Goal: Task Accomplishment & Management: Use online tool/utility

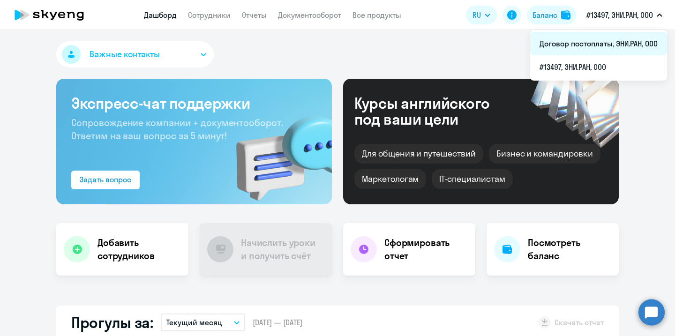
click at [625, 40] on li "Договор постоплаты, ЭНИ.РАН, ООО" at bounding box center [598, 43] width 137 height 23
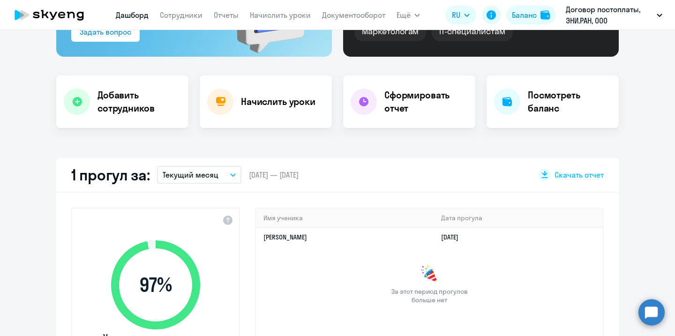
scroll to position [149, 0]
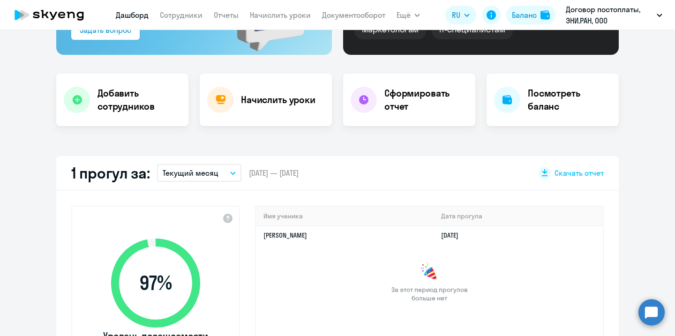
select select "30"
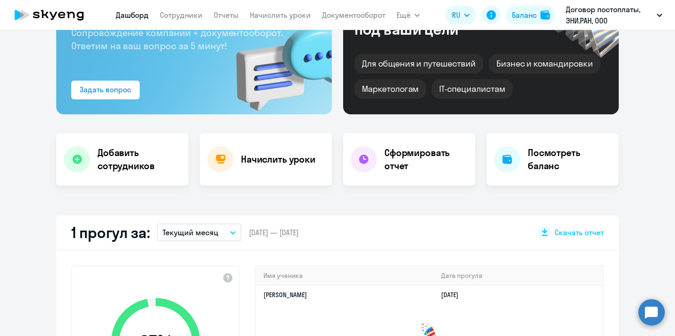
scroll to position [0, 0]
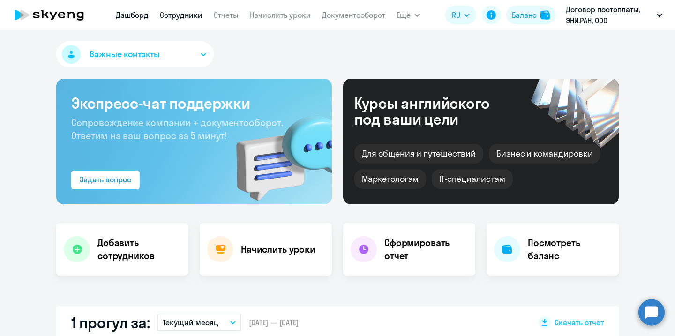
click at [187, 18] on link "Сотрудники" at bounding box center [181, 14] width 43 height 9
select select "30"
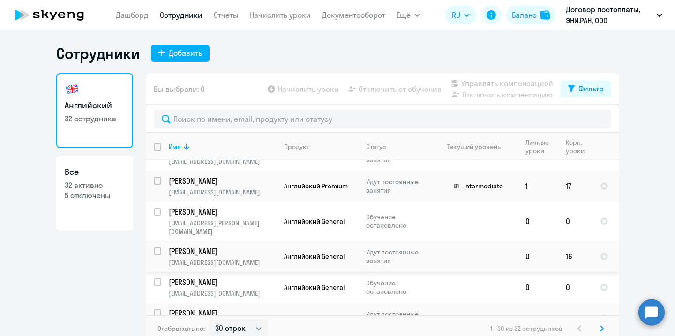
scroll to position [215, 0]
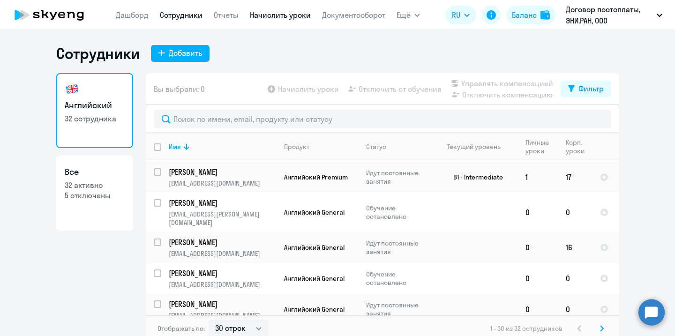
click at [299, 11] on link "Начислить уроки" at bounding box center [280, 14] width 61 height 9
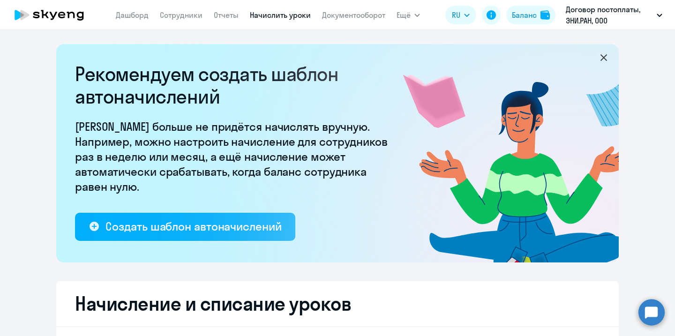
select select "10"
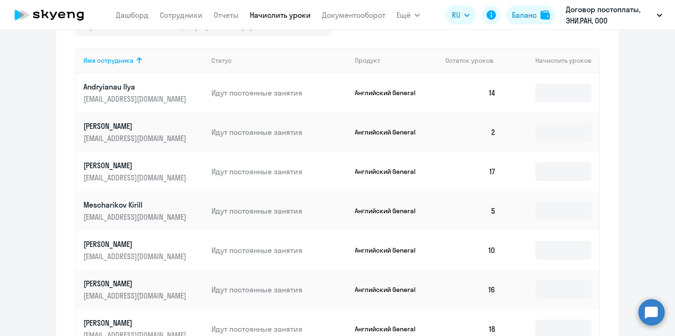
scroll to position [428, 0]
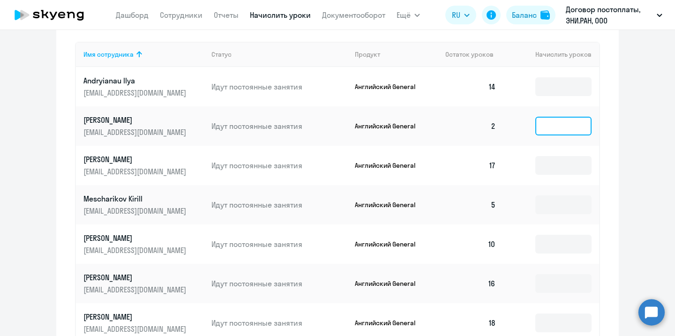
click at [543, 123] on input at bounding box center [563, 126] width 56 height 19
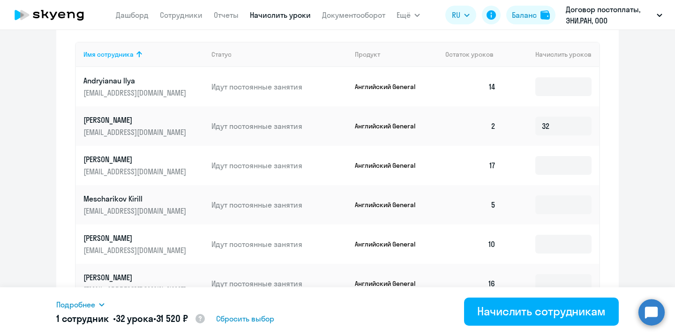
click at [625, 128] on ng-component "Рекомендуем создать шаблон автоначислений Уроки больше не придётся начислять вр…" at bounding box center [337, 59] width 675 height 886
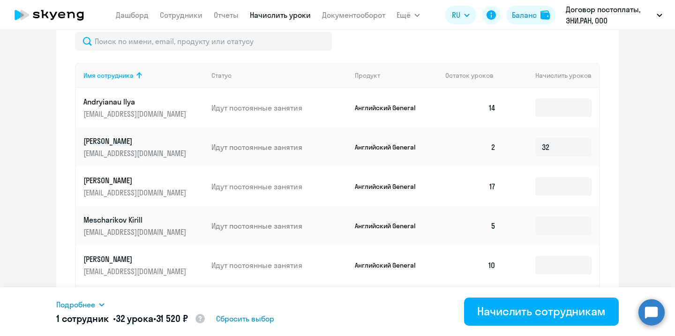
scroll to position [407, 0]
click at [554, 152] on input "32" at bounding box center [563, 146] width 56 height 19
type input "3"
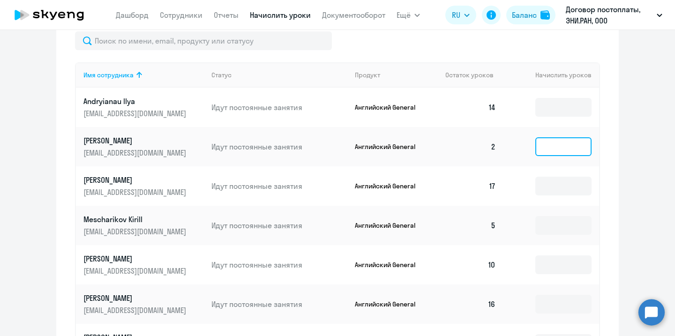
type input "1"
type input "2"
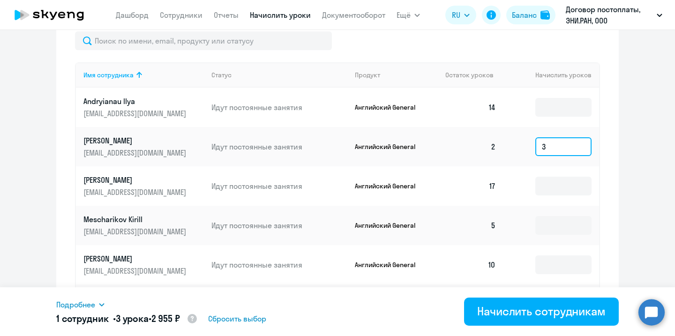
type input "32"
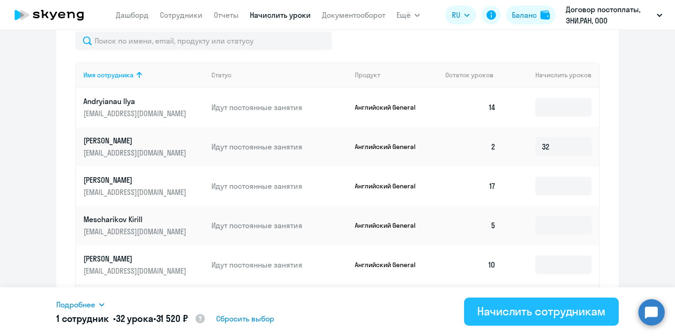
click at [537, 313] on div "Начислить сотрудникам" at bounding box center [541, 311] width 128 height 15
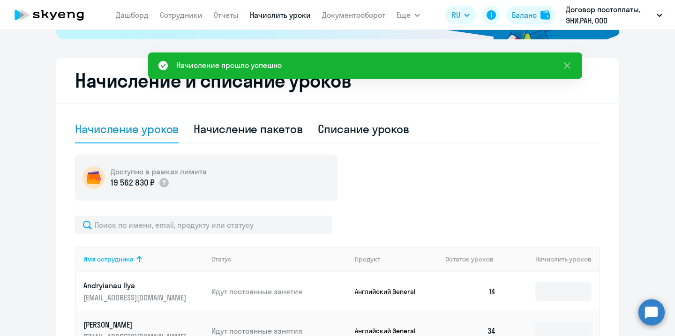
scroll to position [63, 0]
